Goal: Task Accomplishment & Management: Use online tool/utility

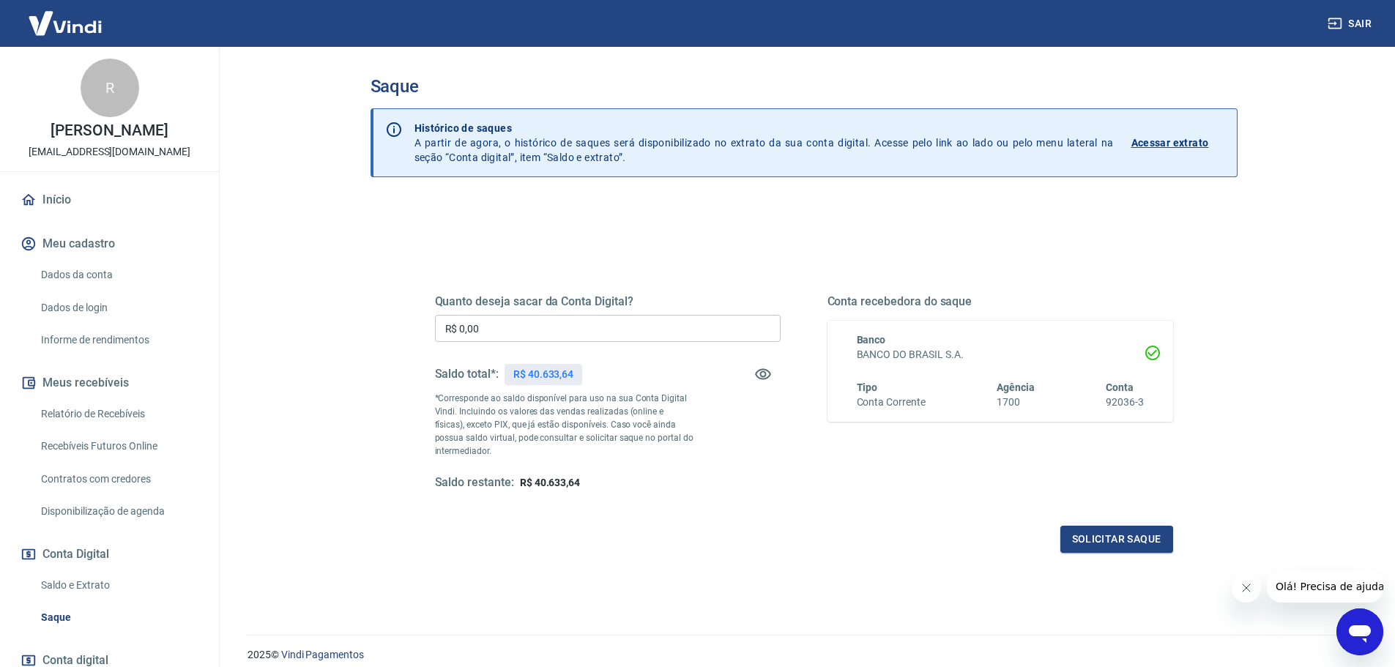
click at [513, 331] on input "R$ 0,00" at bounding box center [608, 328] width 346 height 27
drag, startPoint x: 513, startPoint y: 331, endPoint x: 396, endPoint y: 330, distance: 117.2
click at [396, 330] on div "Quanto deseja sacar da Conta Digital? R$ 0,00 ​ Saldo total*: R$ 40.633,64 *Cor…" at bounding box center [804, 463] width 867 height 524
type input "R$ 40.000,00"
click at [1102, 543] on button "Solicitar saque" at bounding box center [1116, 539] width 113 height 27
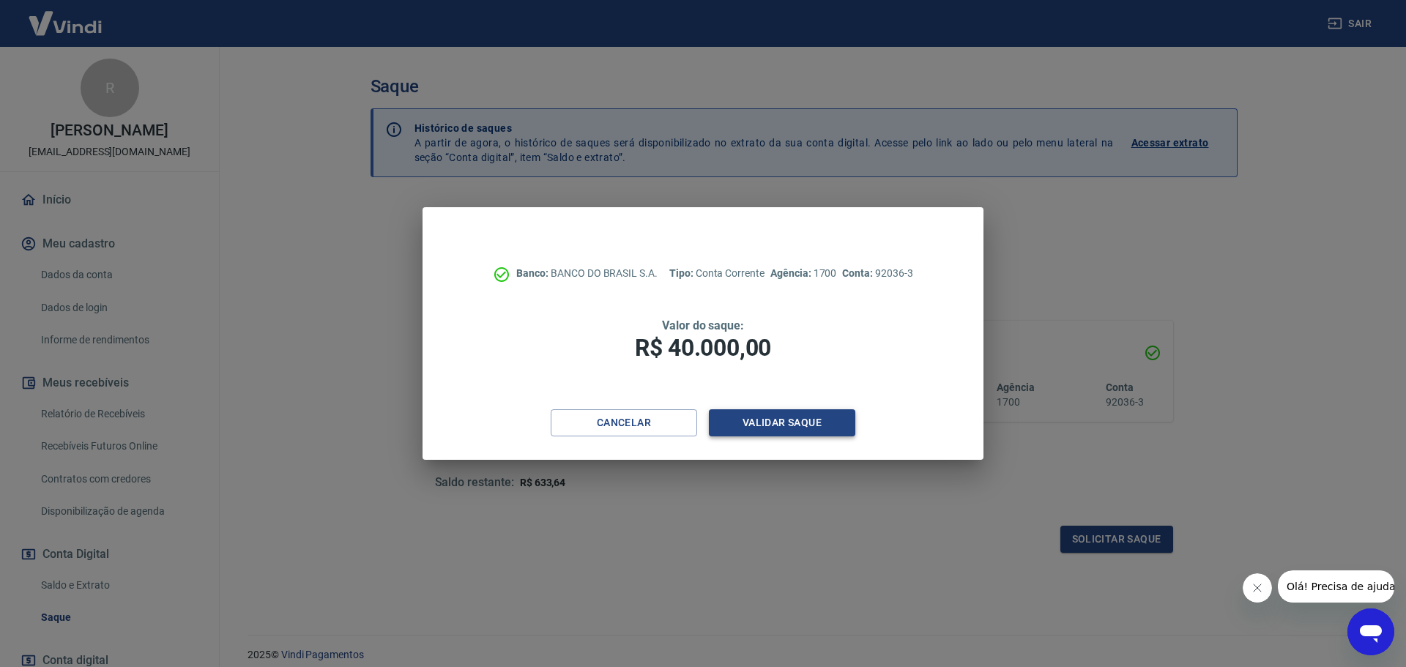
click at [791, 426] on button "Validar saque" at bounding box center [782, 422] width 146 height 27
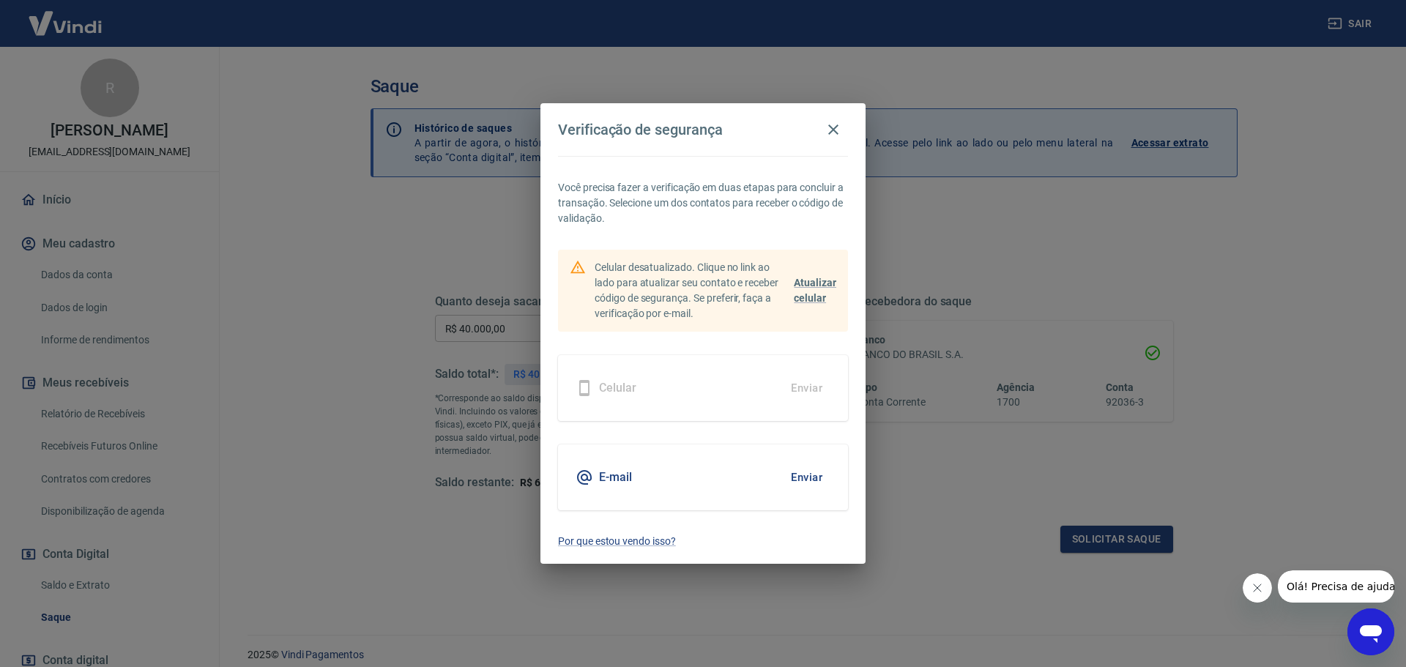
click at [820, 480] on button "Enviar" at bounding box center [807, 477] width 48 height 31
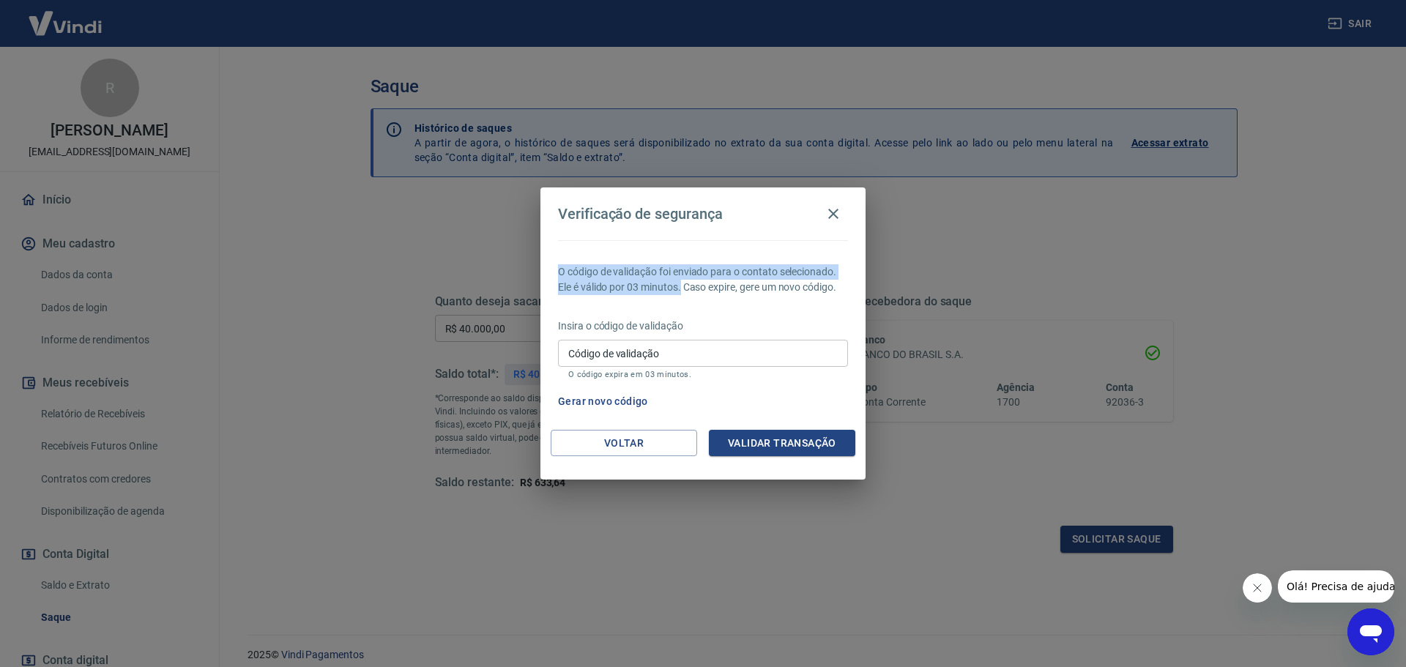
drag, startPoint x: 729, startPoint y: 202, endPoint x: 683, endPoint y: 294, distance: 103.2
click at [683, 294] on div "Verificação de segurança O código de validação foi enviado para o contato selec…" at bounding box center [702, 333] width 325 height 292
click at [740, 206] on div "Verificação de segurança" at bounding box center [703, 213] width 290 height 29
click at [621, 394] on button "Gerar novo código" at bounding box center [603, 401] width 102 height 27
click at [612, 403] on button "Gerar novo código" at bounding box center [603, 401] width 102 height 27
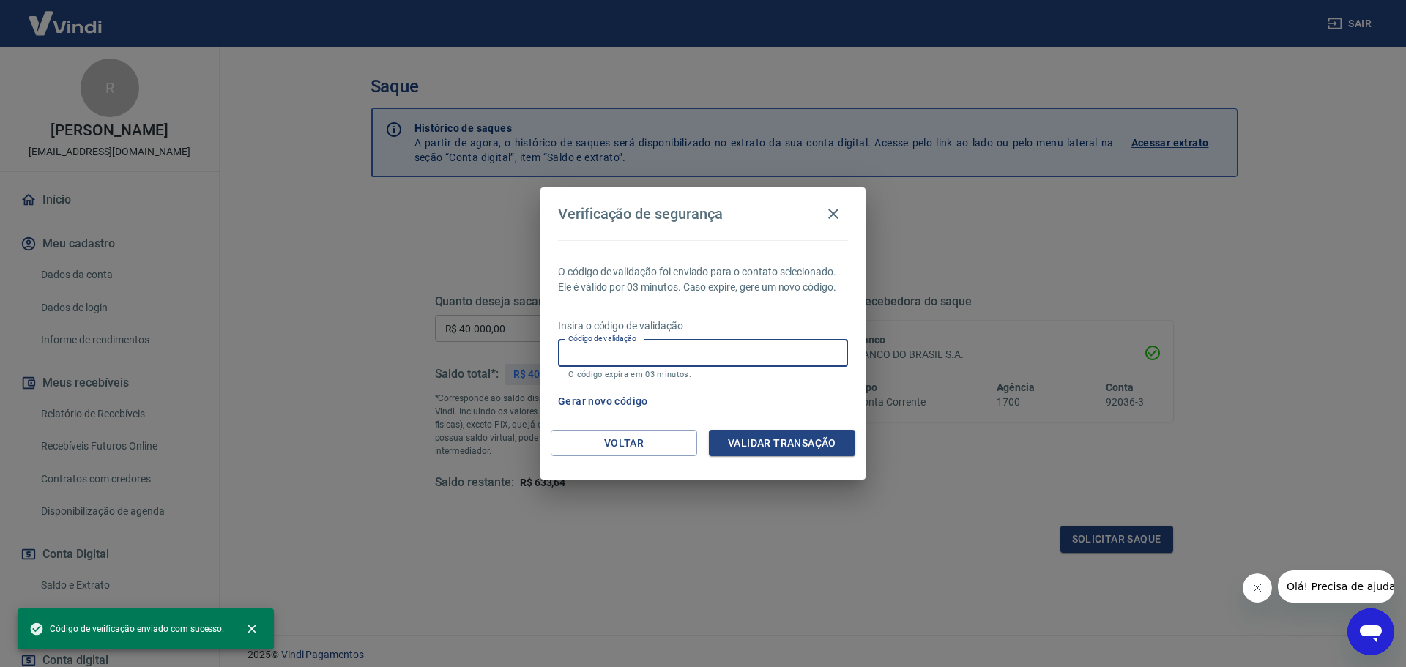
click at [686, 343] on input "Código de validação" at bounding box center [703, 353] width 290 height 27
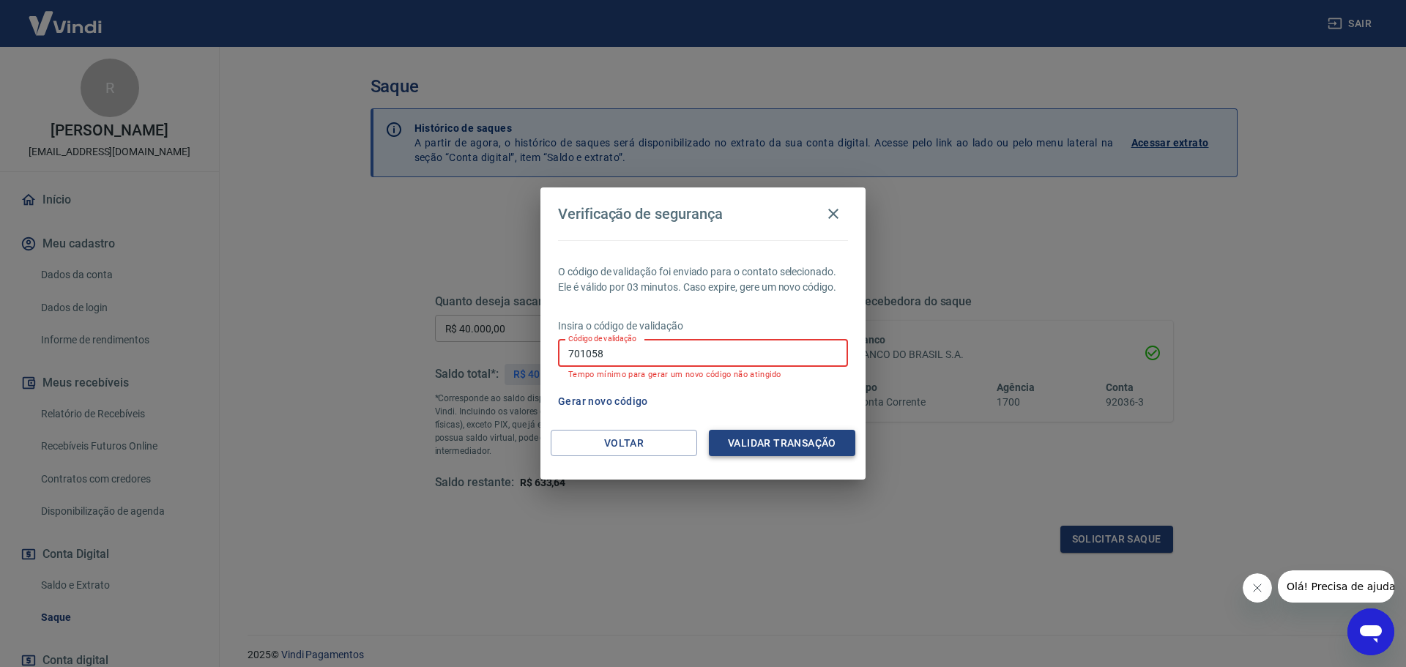
type input "701058"
click at [806, 450] on button "Validar transação" at bounding box center [782, 443] width 146 height 27
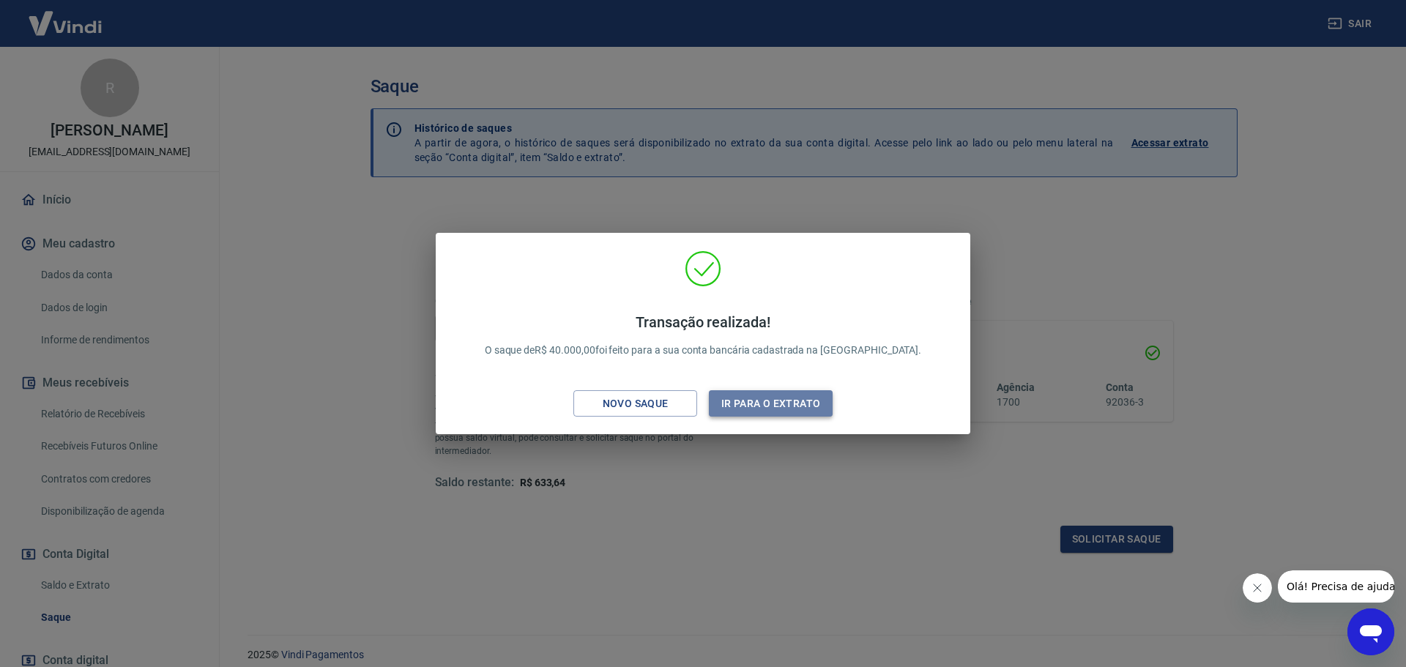
click at [797, 403] on button "Ir para o extrato" at bounding box center [771, 403] width 124 height 27
